Goal: Task Accomplishment & Management: Manage account settings

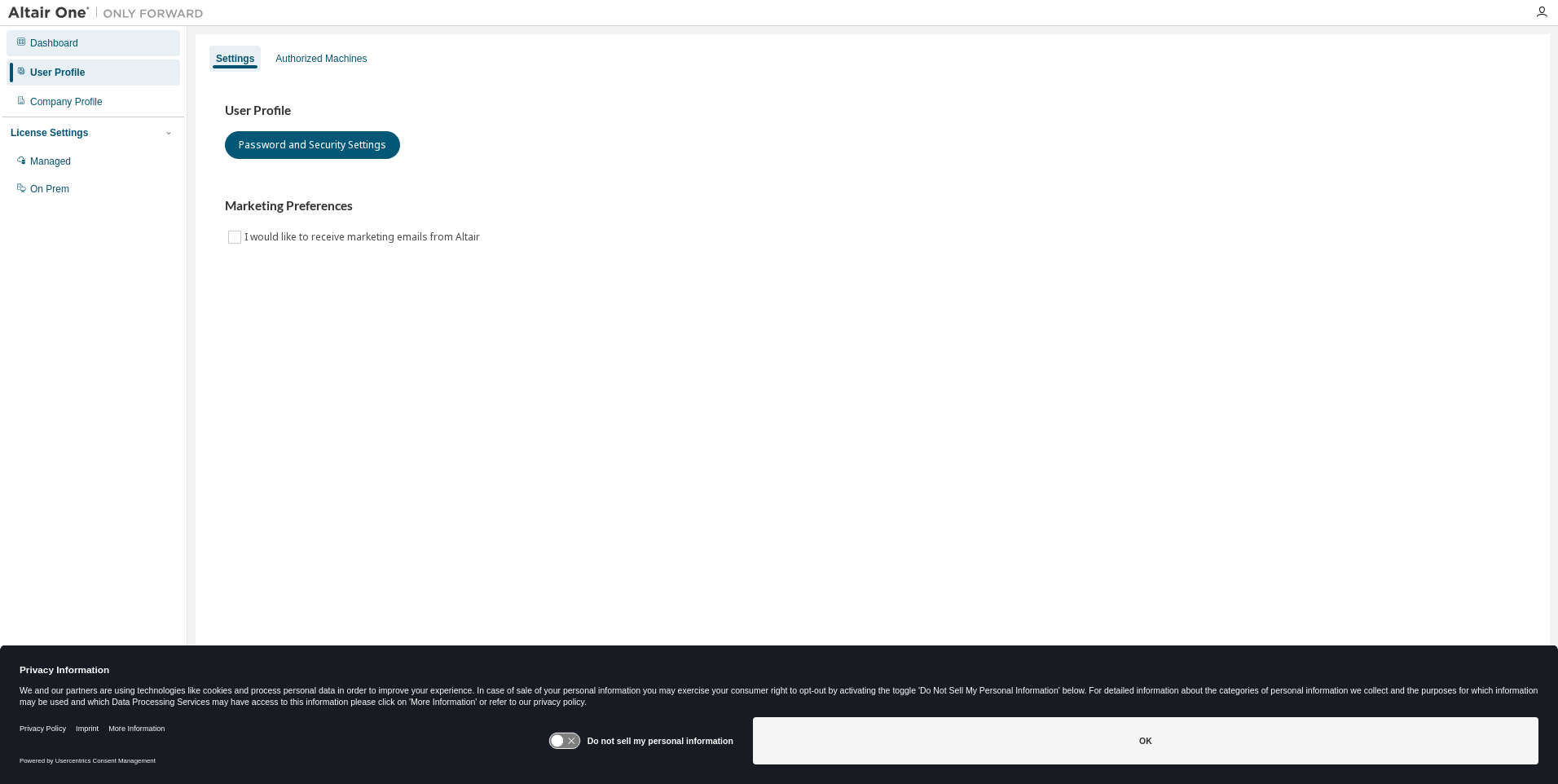
click at [63, 39] on div "Dashboard" at bounding box center [54, 43] width 48 height 13
